Goal: Task Accomplishment & Management: Manage account settings

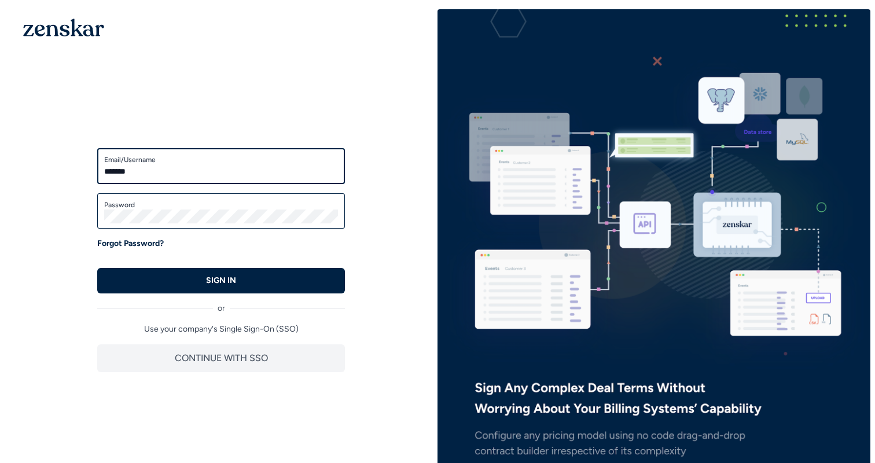
type input "**********"
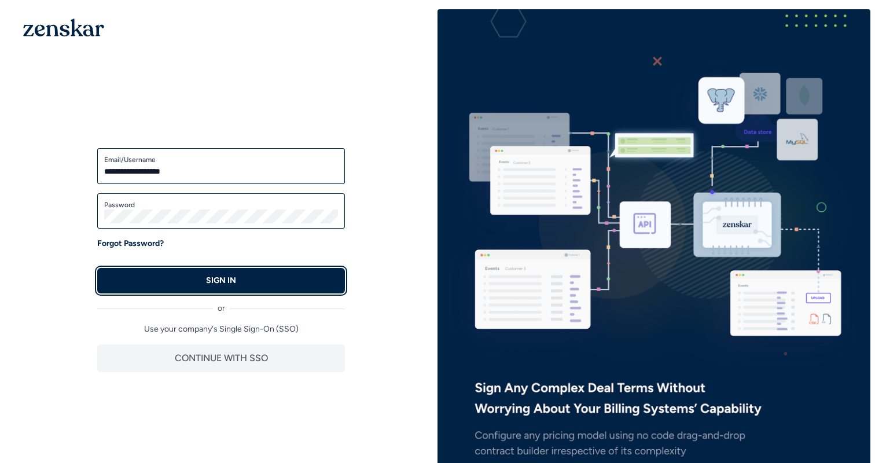
click at [186, 280] on button "SIGN IN" at bounding box center [221, 280] width 248 height 25
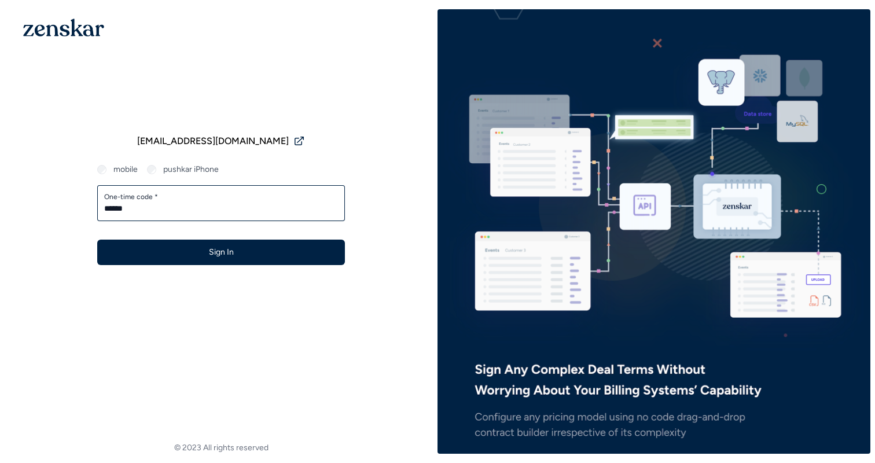
type input "******"
click at [97, 240] on button "Sign In" at bounding box center [221, 252] width 248 height 25
